Goal: Transaction & Acquisition: Download file/media

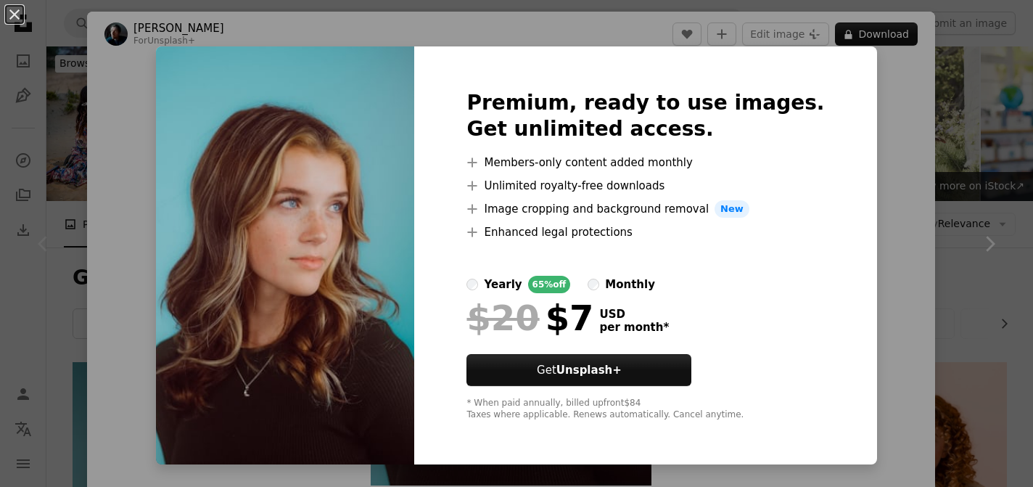
scroll to position [162, 0]
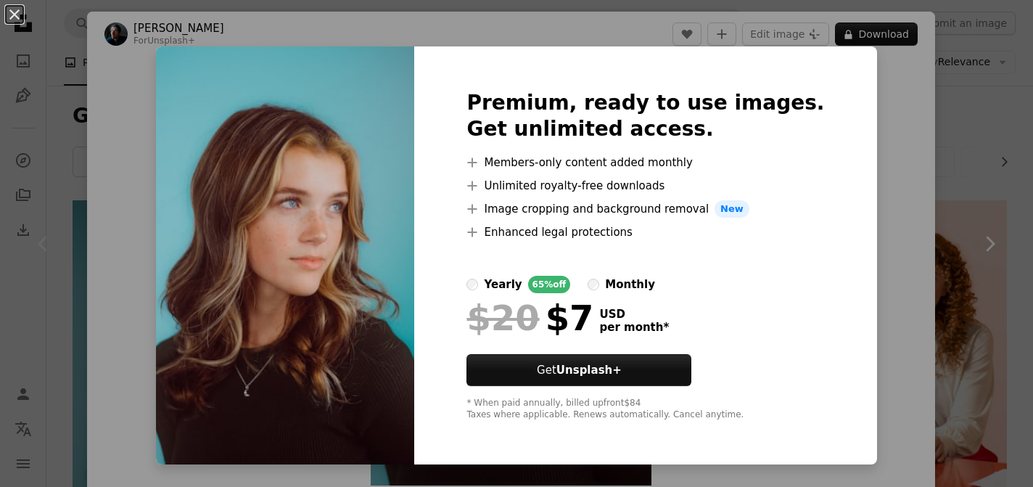
click at [857, 99] on div "An X shape Premium, ready to use images. Get unlimited access. A plus sign Memb…" at bounding box center [516, 243] width 1033 height 487
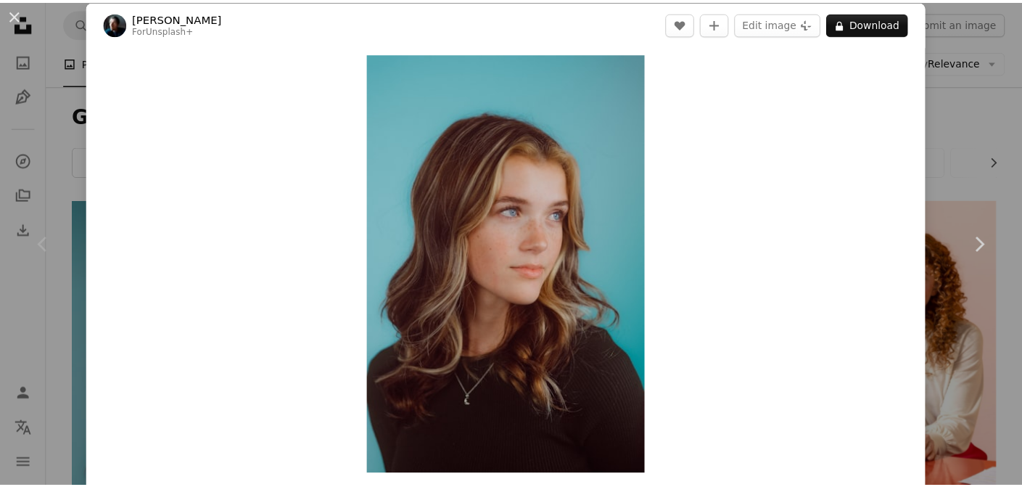
scroll to position [24, 0]
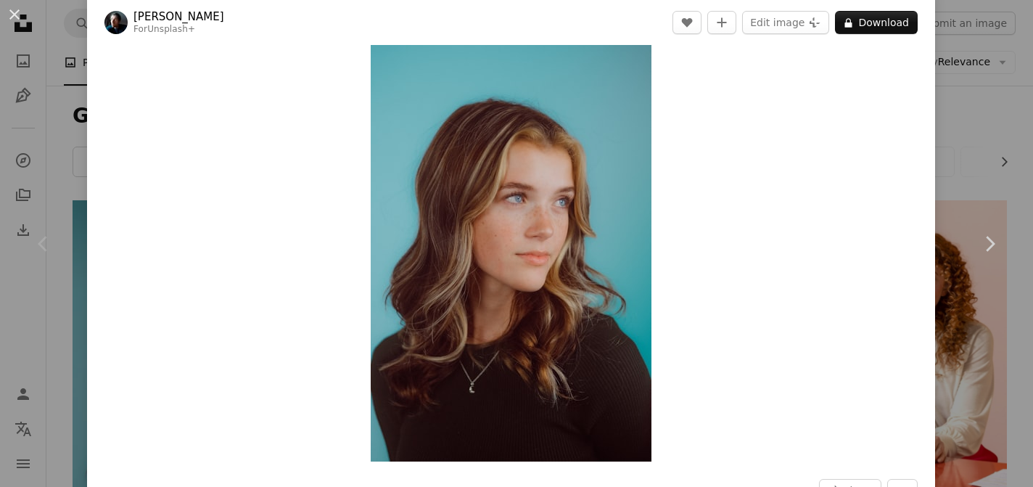
click at [957, 50] on div "An X shape Chevron left Chevron right [PERSON_NAME] For Unsplash+ A heart A plu…" at bounding box center [516, 243] width 1033 height 487
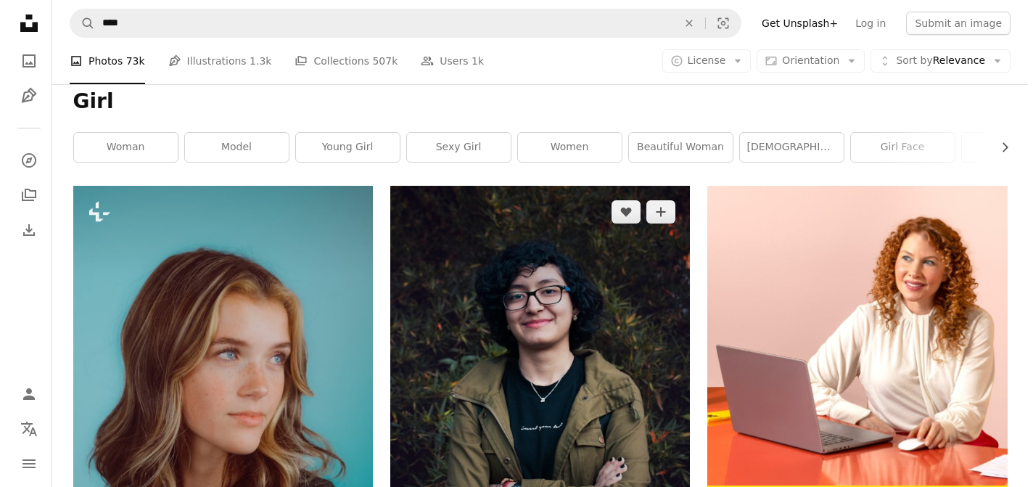
scroll to position [162, 0]
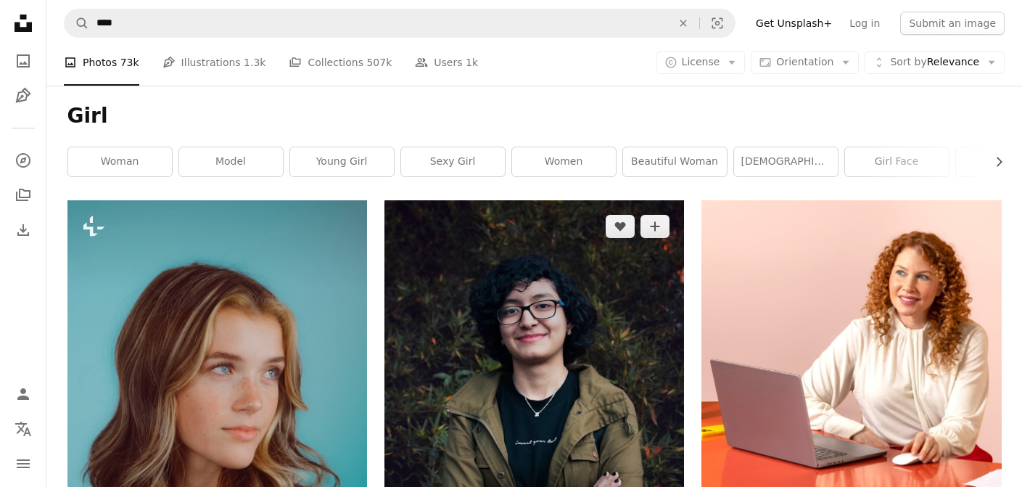
click at [565, 200] on img at bounding box center [534, 400] width 300 height 400
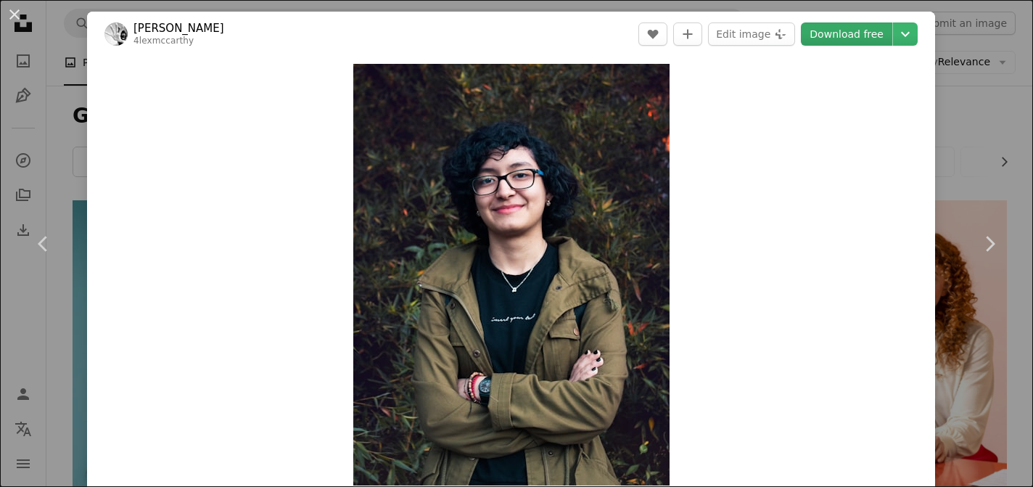
click at [844, 30] on link "Download free" at bounding box center [846, 33] width 91 height 23
